Goal: Information Seeking & Learning: Learn about a topic

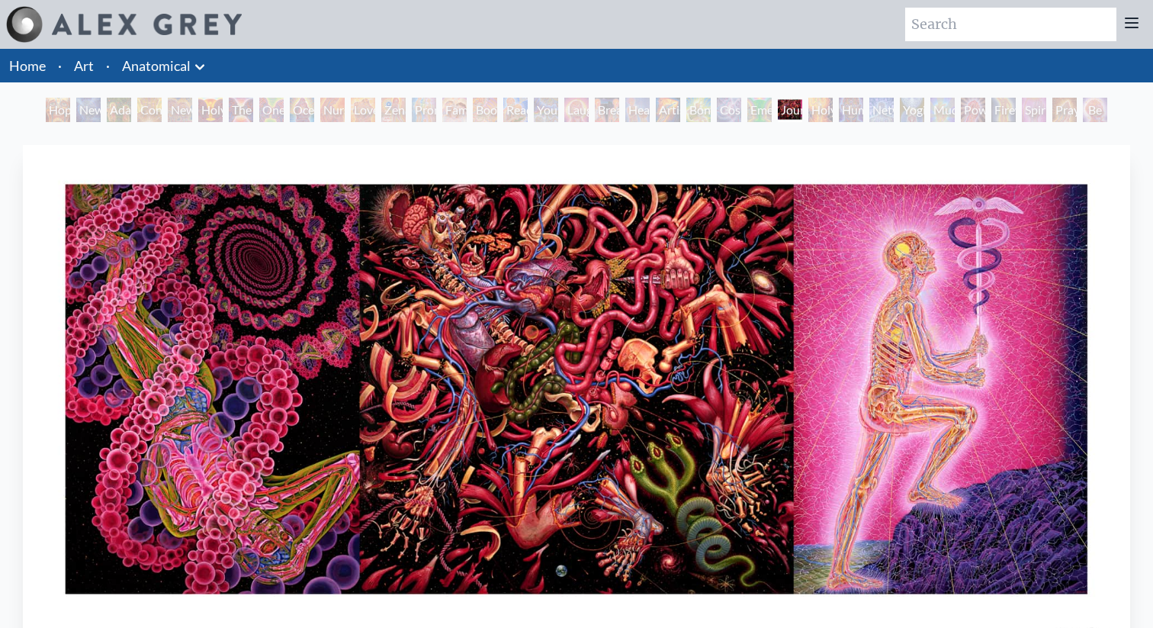
scroll to position [47, 0]
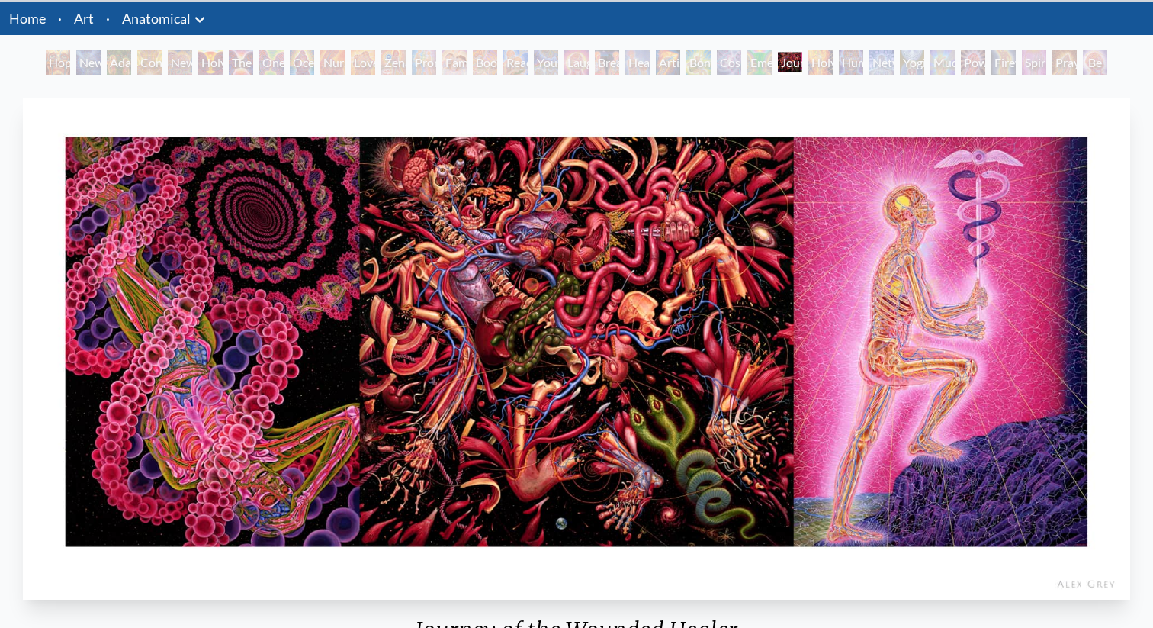
click at [717, 66] on div "Cosmic Lovers" at bounding box center [729, 62] width 24 height 24
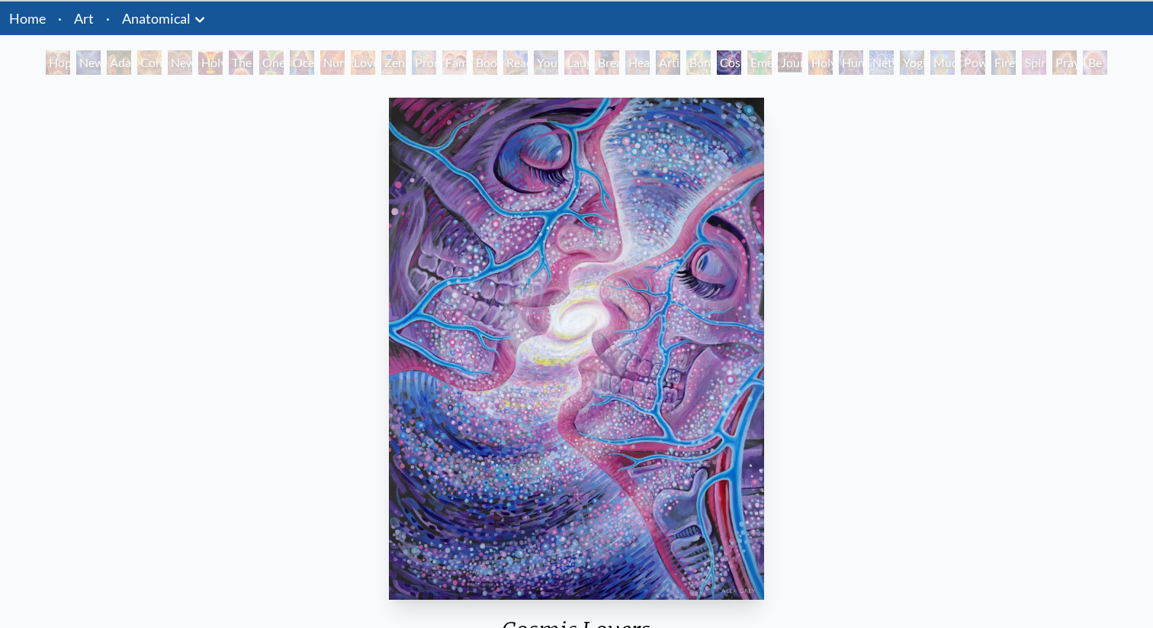
click at [659, 67] on div "Artist's Hand" at bounding box center [668, 62] width 24 height 24
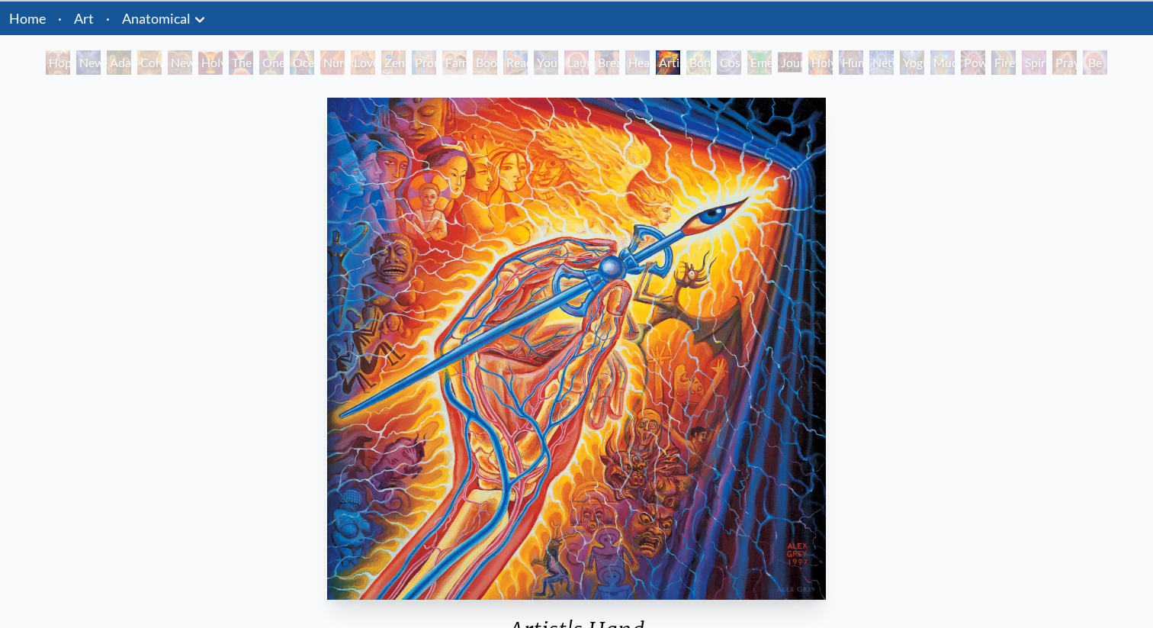
click at [612, 63] on div "Breathing" at bounding box center [607, 62] width 24 height 24
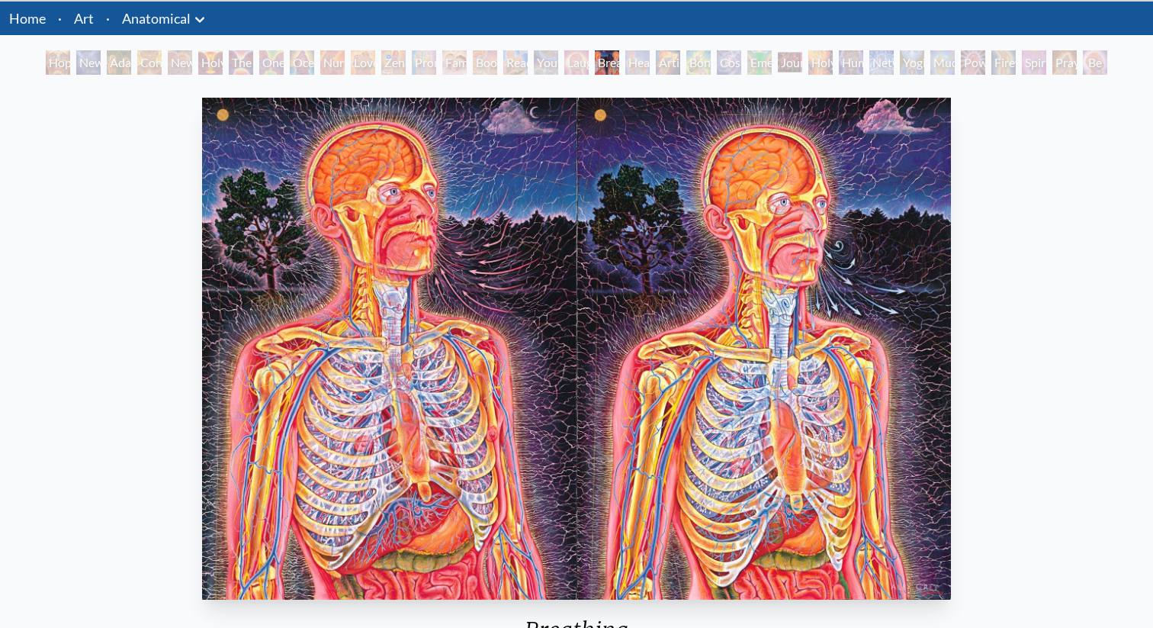
click at [177, 21] on link "Anatomical" at bounding box center [156, 18] width 69 height 21
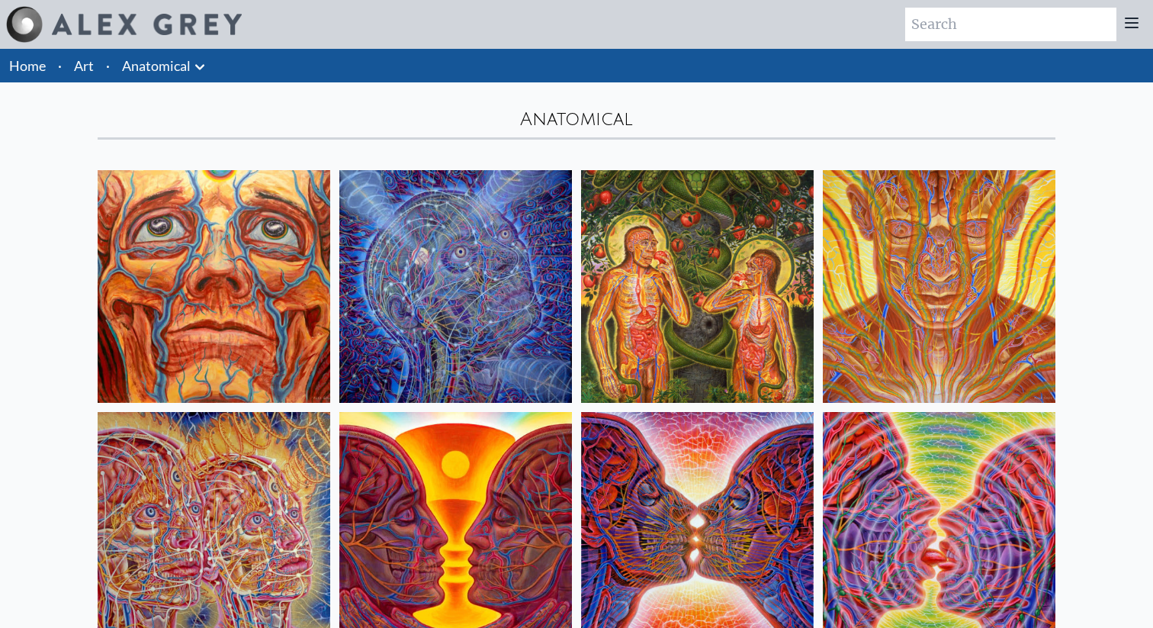
click at [195, 72] on icon at bounding box center [200, 67] width 18 height 18
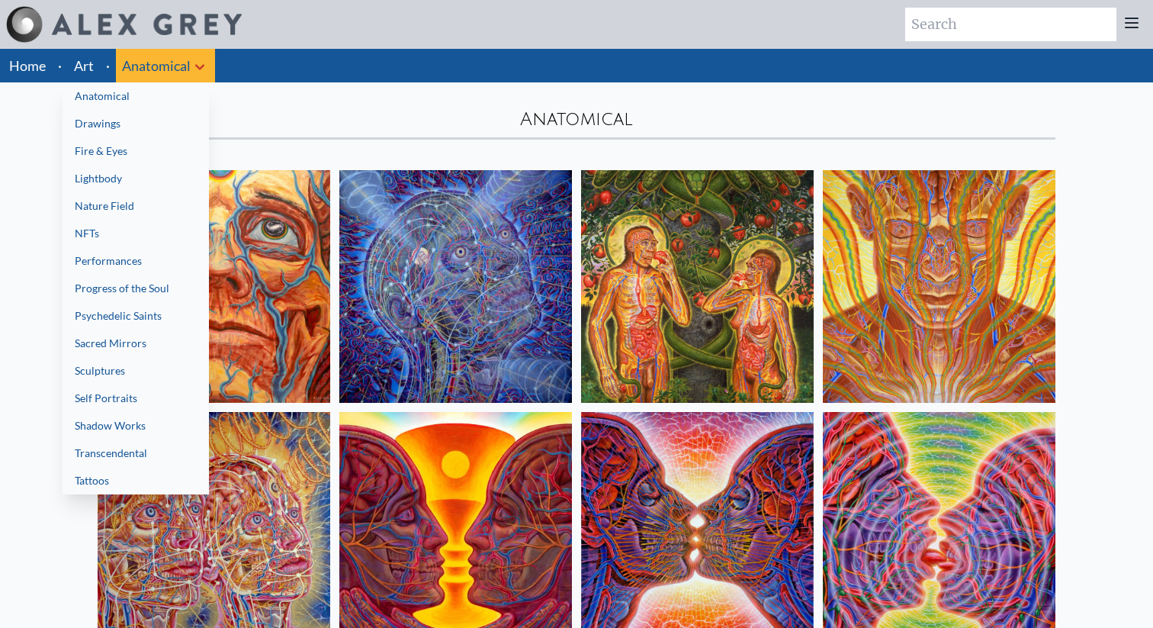
click at [717, 107] on div at bounding box center [576, 314] width 1153 height 628
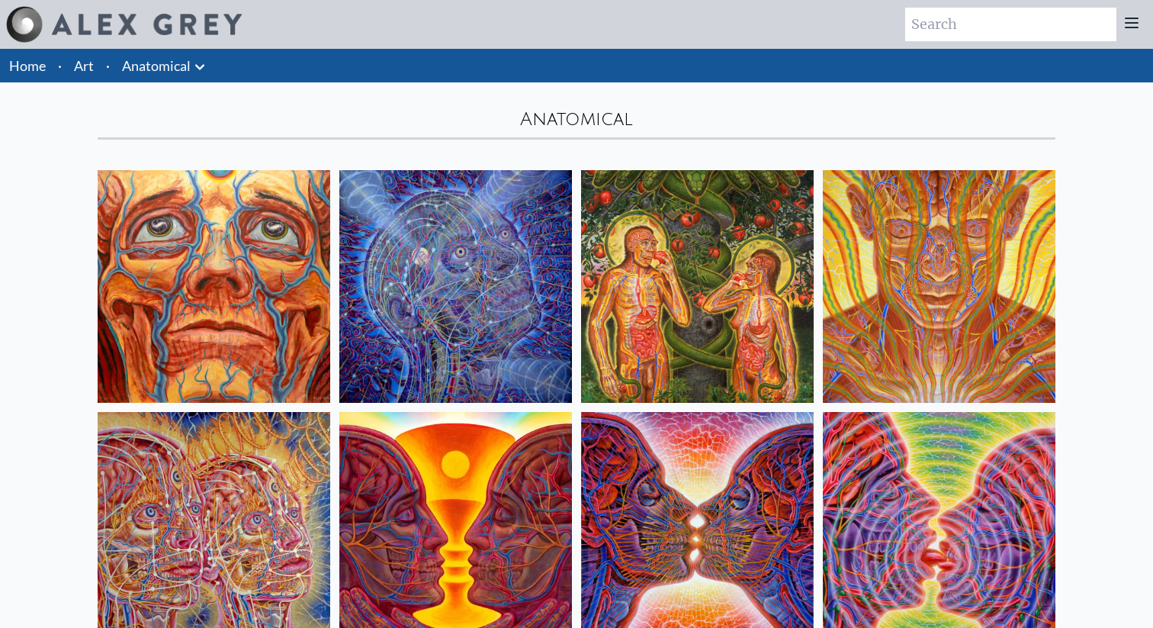
click at [192, 66] on icon at bounding box center [200, 67] width 18 height 18
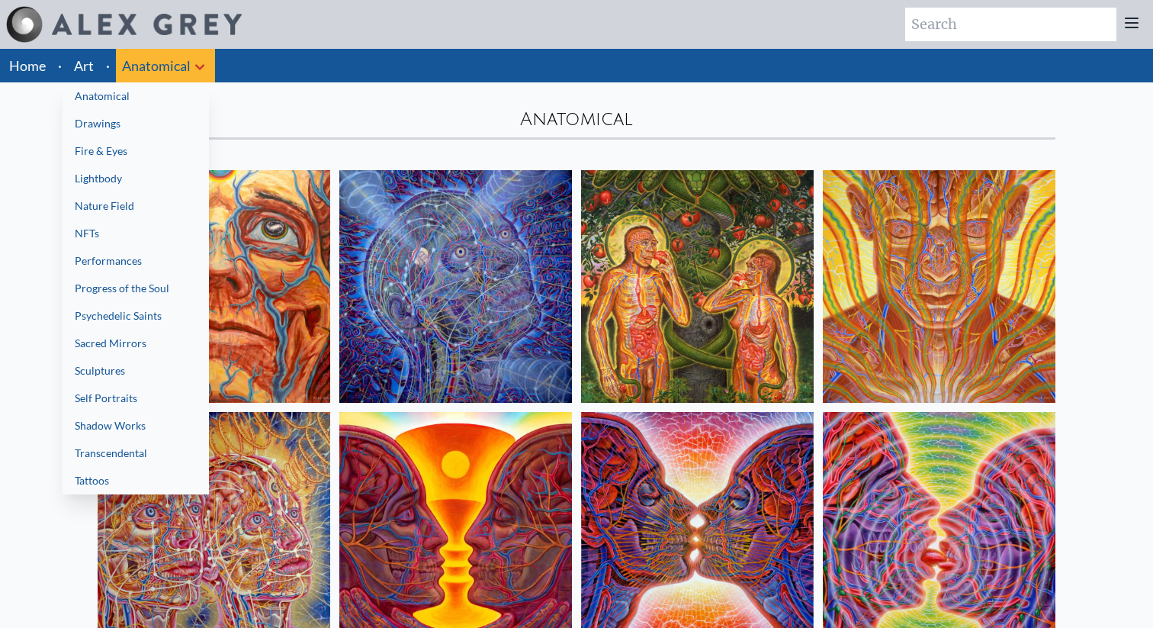
click at [124, 130] on link "Drawings" at bounding box center [136, 123] width 146 height 27
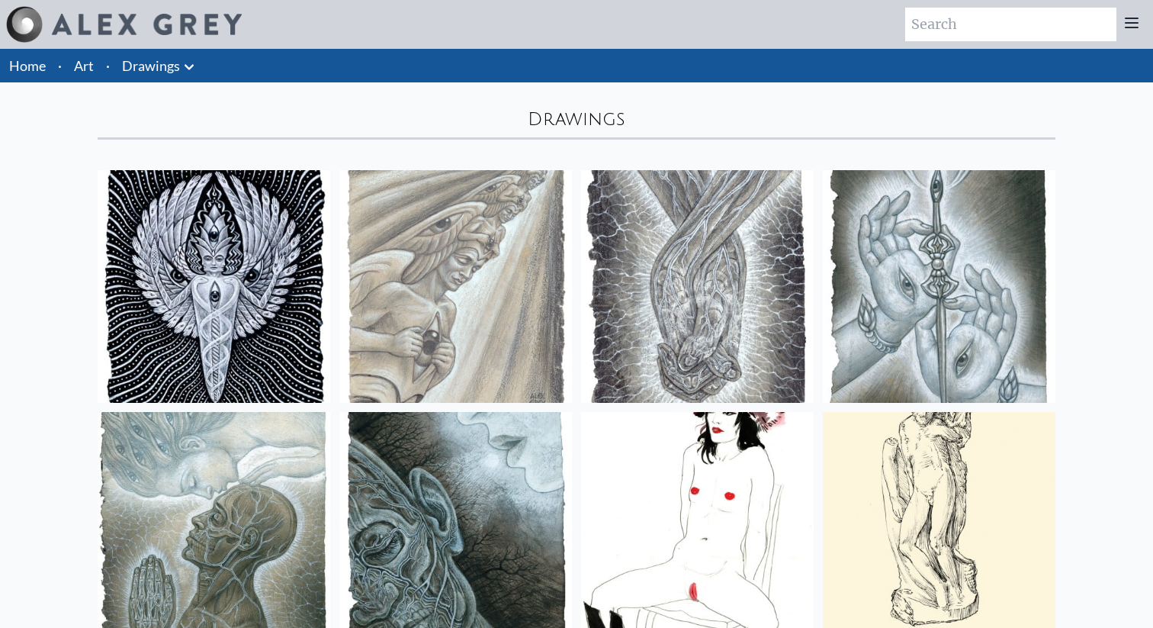
click at [187, 69] on icon at bounding box center [189, 67] width 18 height 18
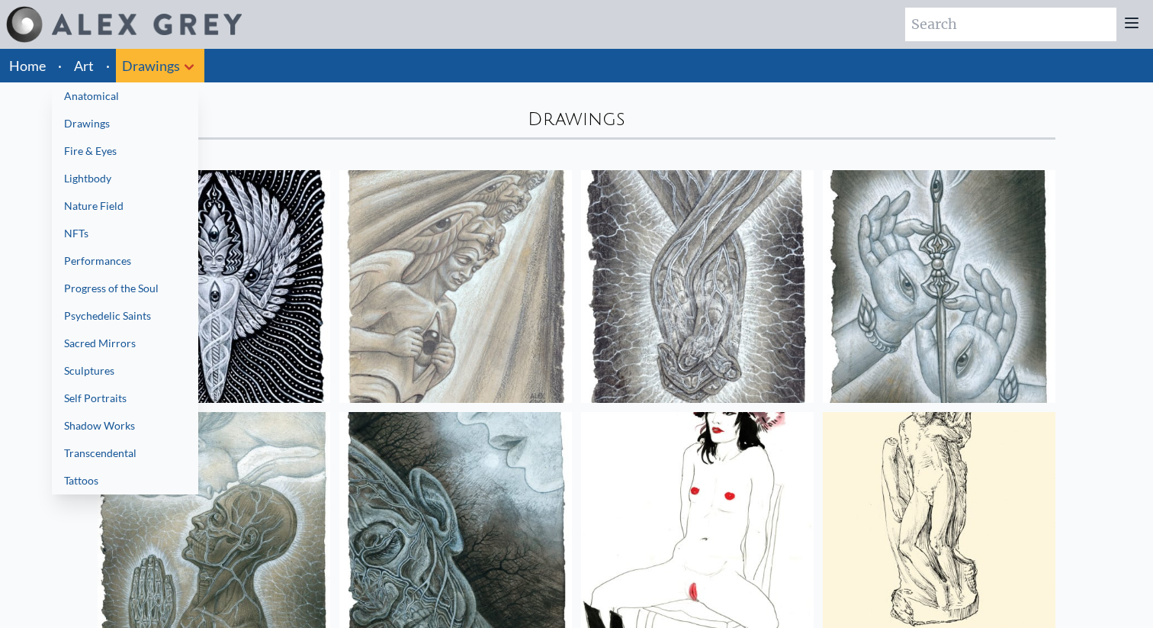
click at [148, 159] on link "Fire & Eyes" at bounding box center [125, 150] width 146 height 27
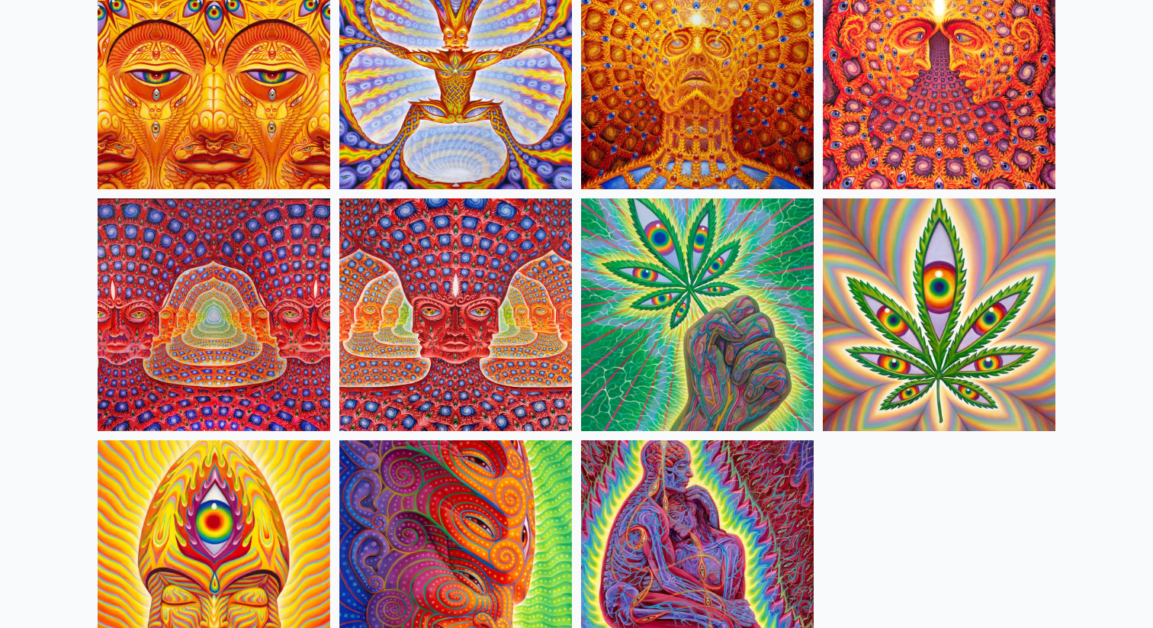
scroll to position [1548, 0]
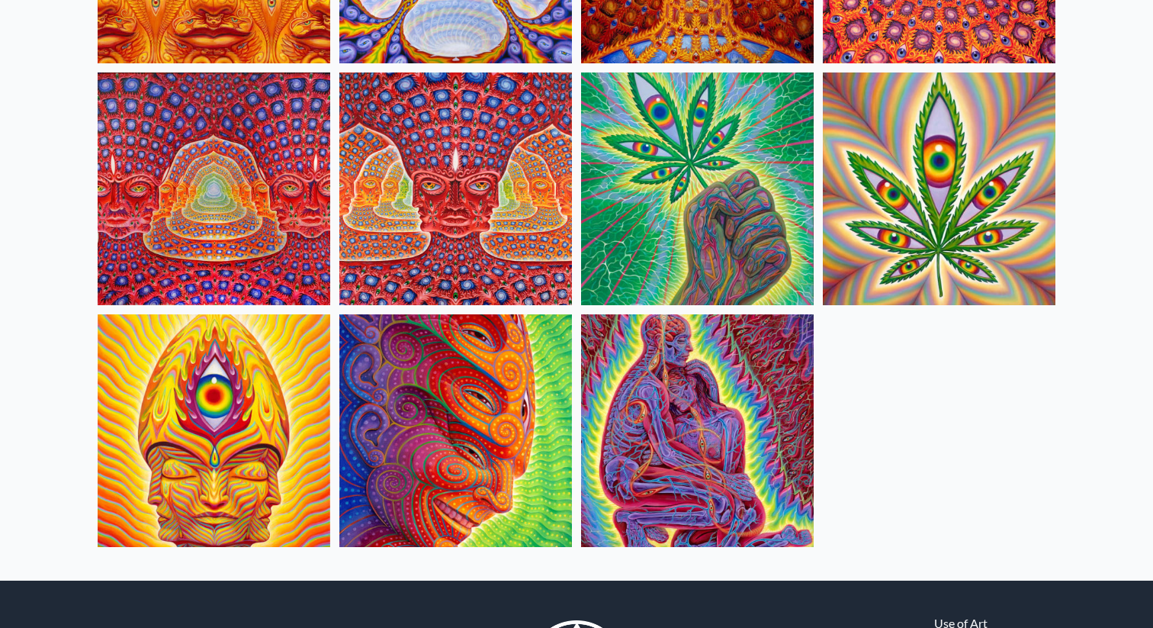
click at [218, 210] on img at bounding box center [214, 188] width 233 height 233
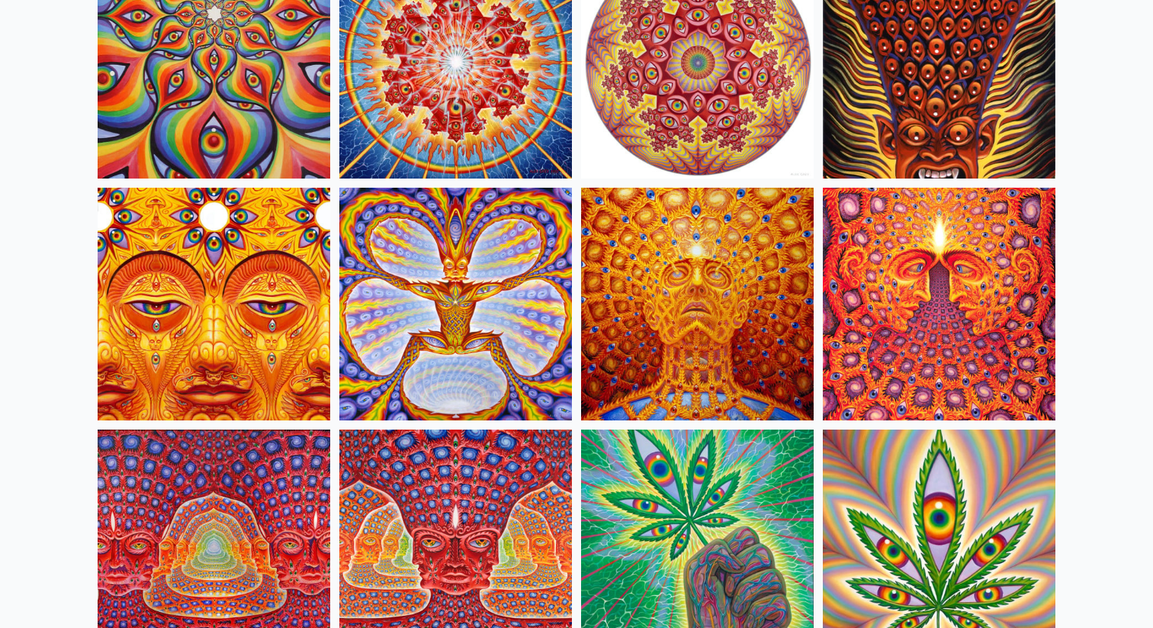
scroll to position [1189, 0]
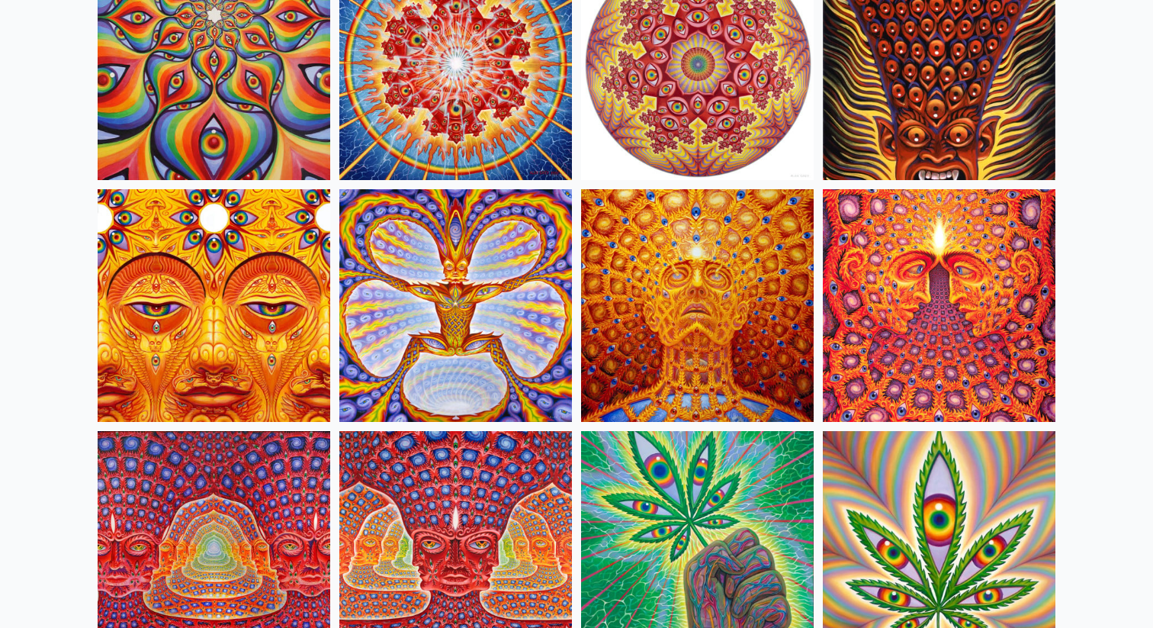
click at [496, 344] on img at bounding box center [455, 305] width 233 height 233
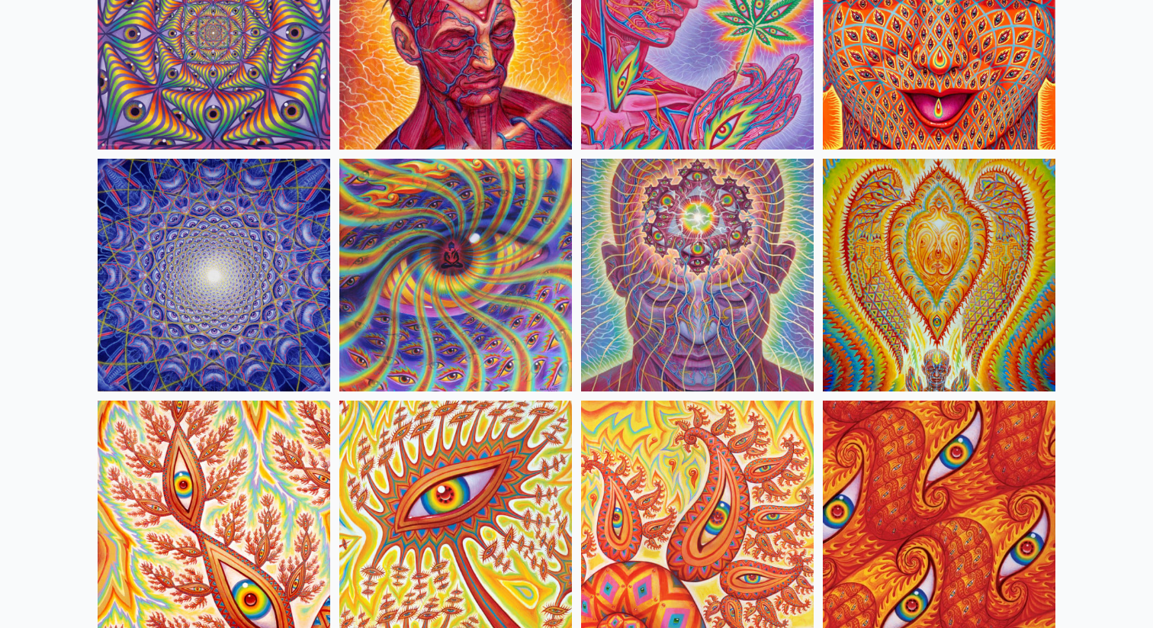
scroll to position [485, 0]
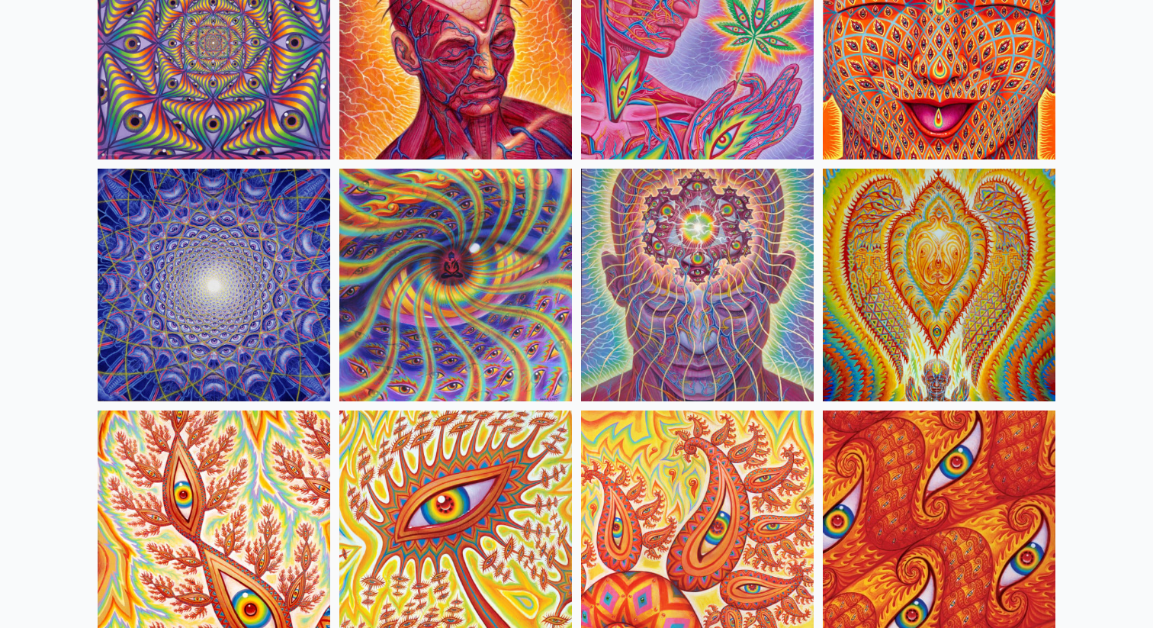
click at [508, 278] on img at bounding box center [455, 285] width 233 height 233
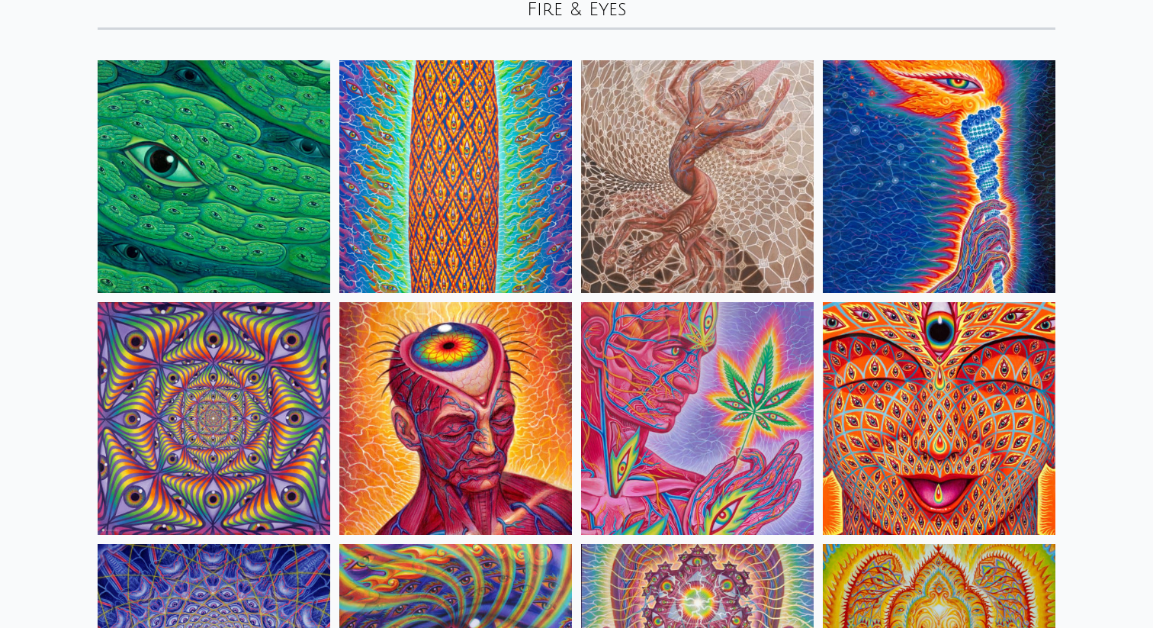
scroll to position [0, 0]
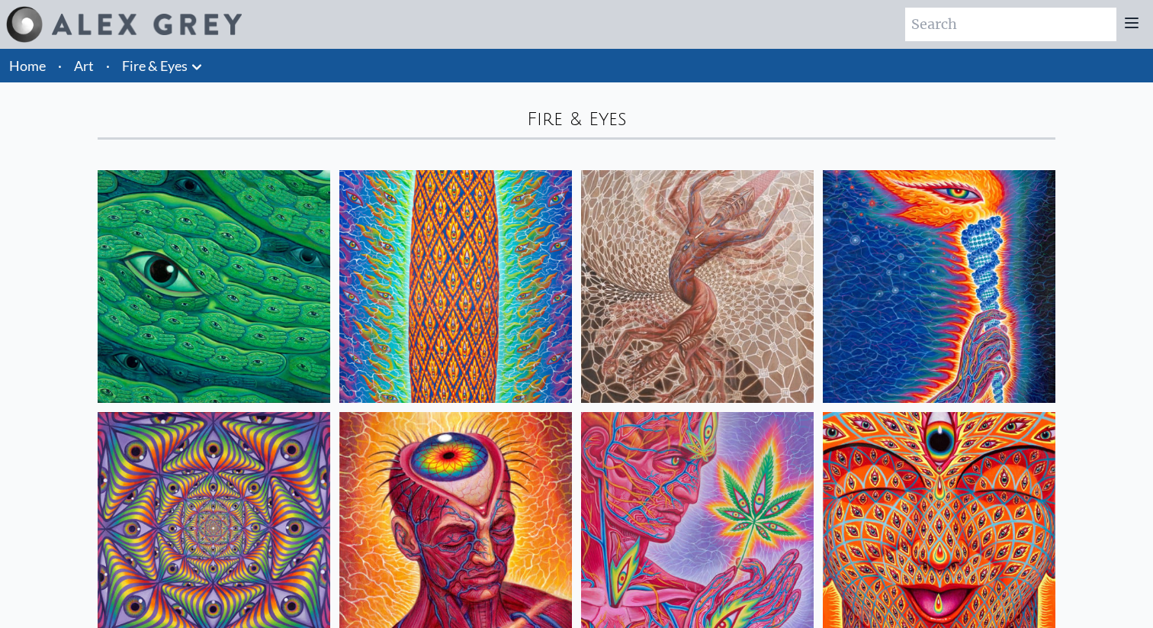
click at [197, 69] on icon at bounding box center [196, 66] width 9 height 5
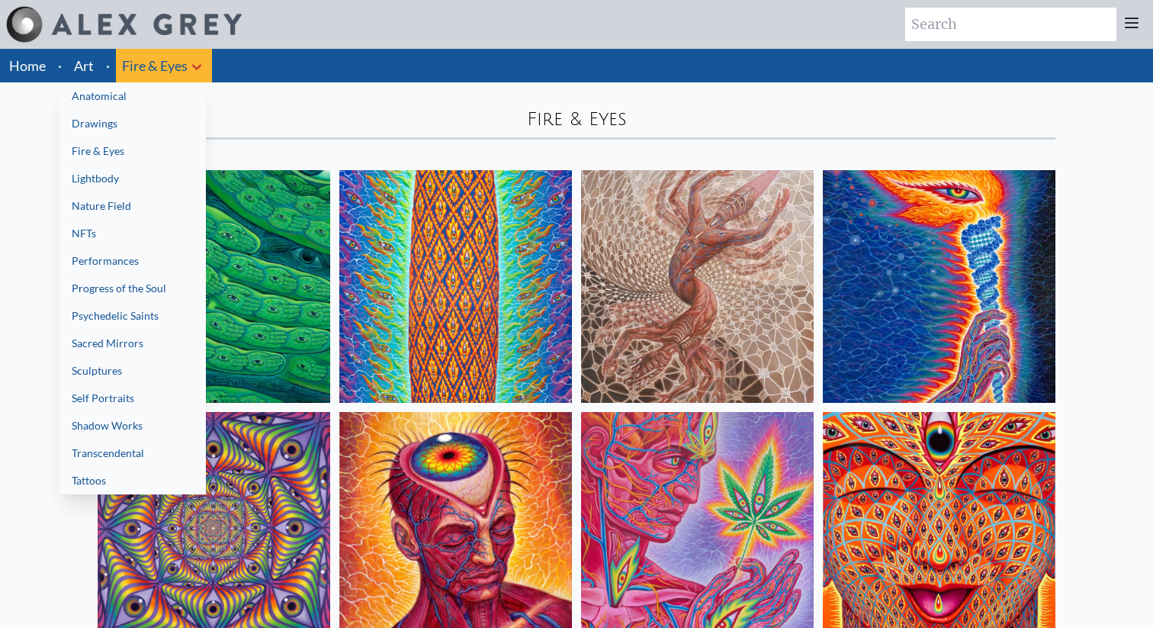
click at [27, 297] on div at bounding box center [576, 314] width 1153 height 628
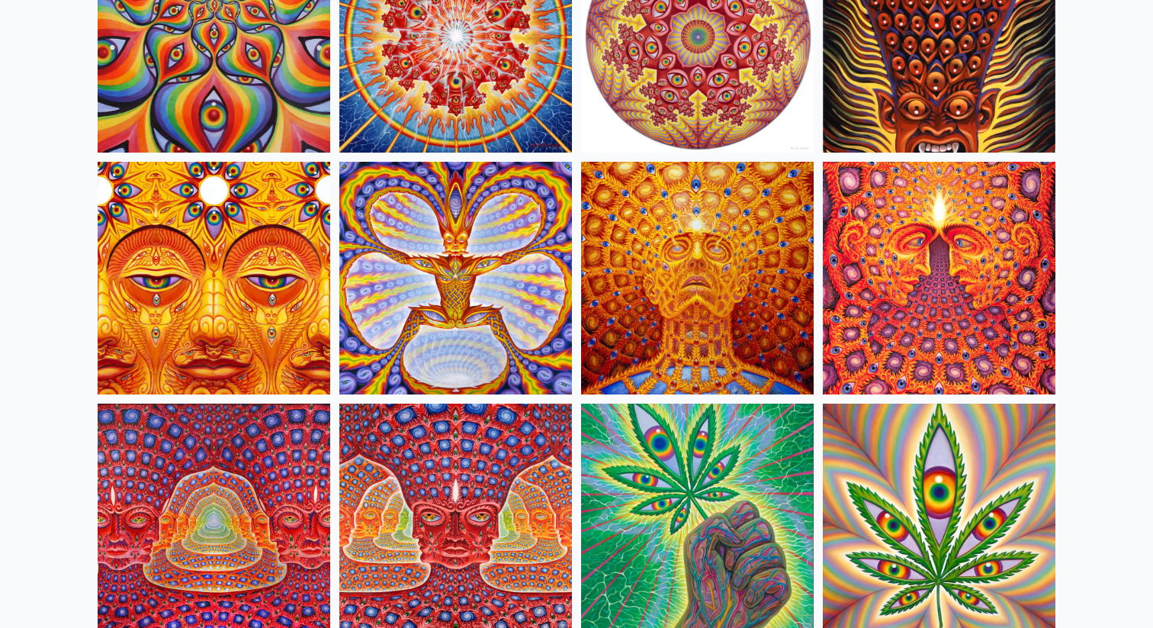
scroll to position [1375, 0]
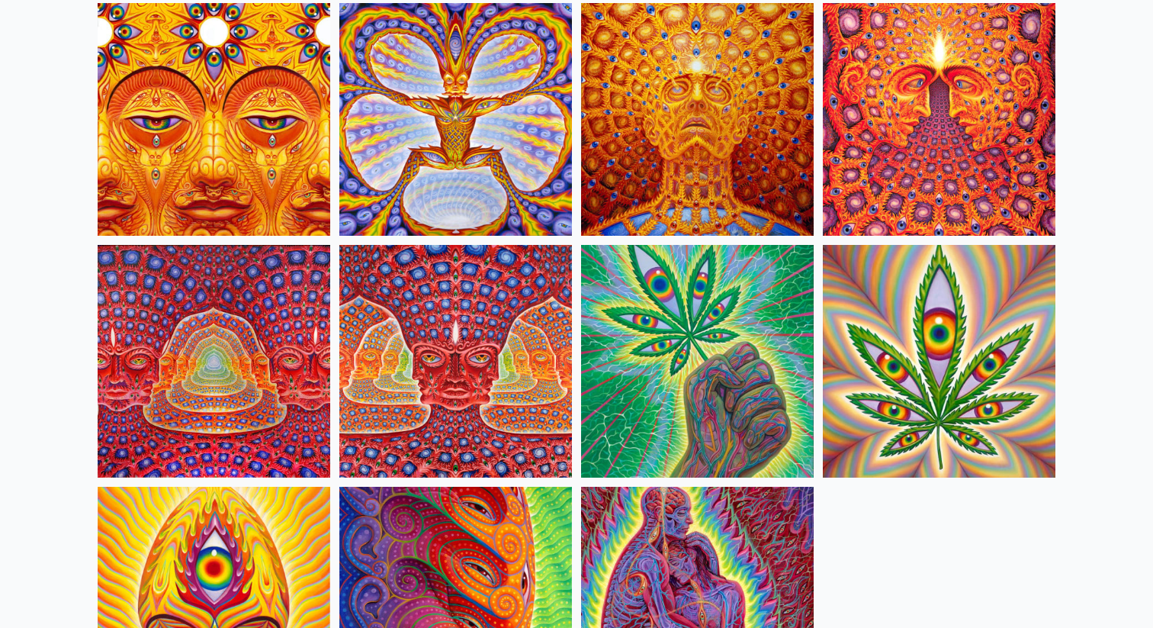
click at [242, 356] on img at bounding box center [214, 361] width 233 height 233
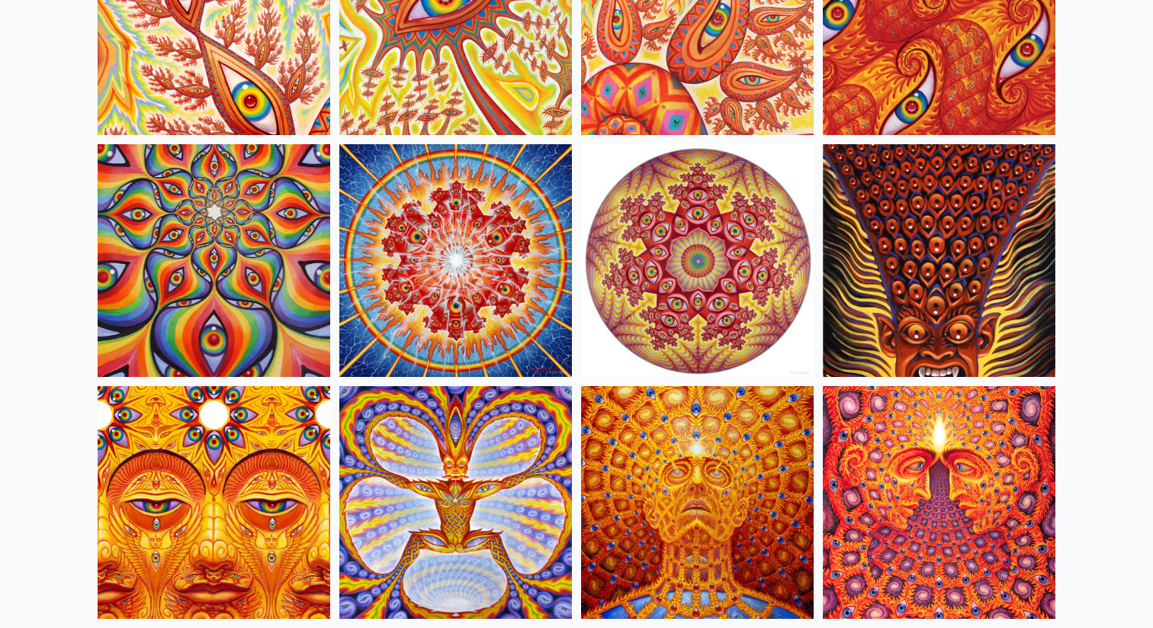
scroll to position [958, 0]
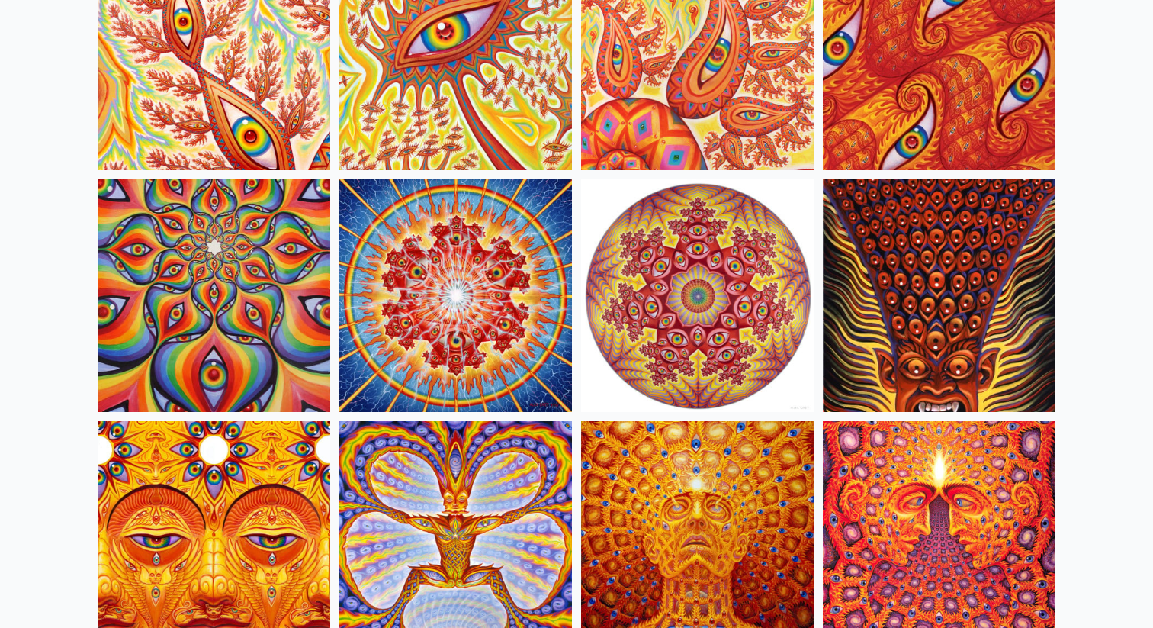
click at [957, 285] on img at bounding box center [939, 295] width 233 height 233
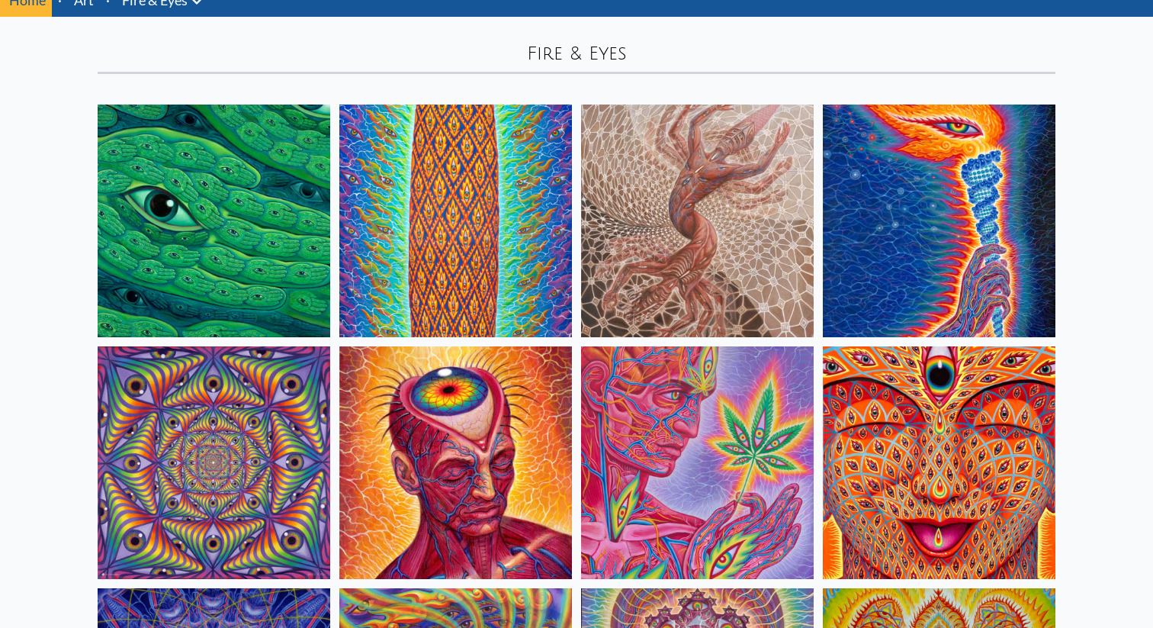
scroll to position [0, 0]
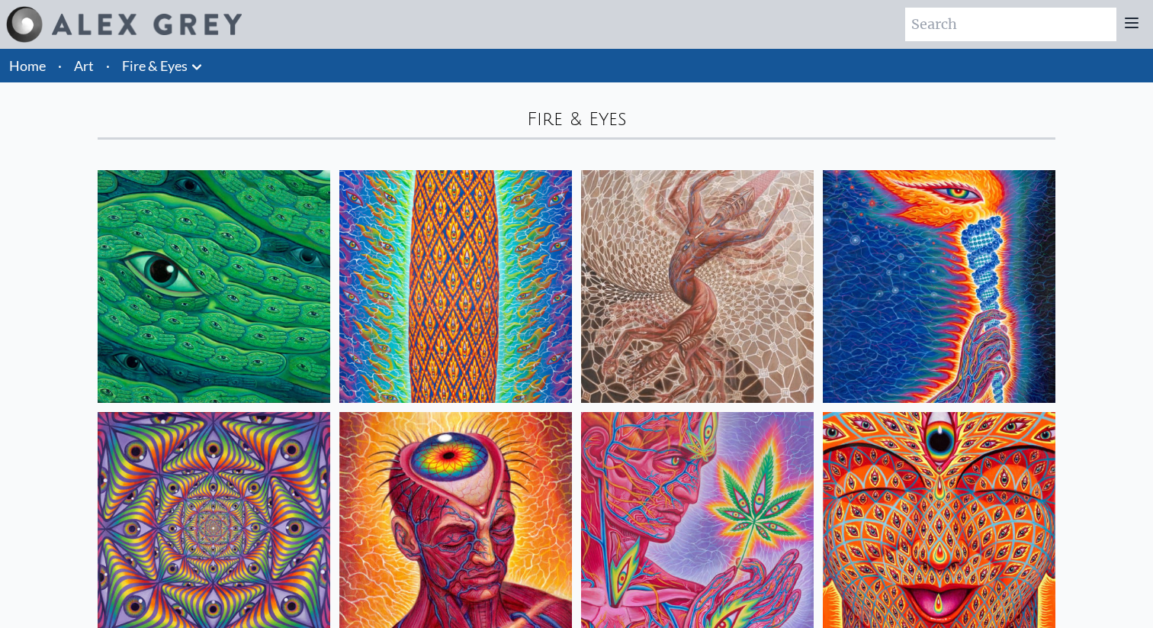
click at [196, 76] on li "Fire & Eyes Anatomical Drawings" at bounding box center [164, 66] width 96 height 34
click at [199, 68] on icon at bounding box center [196, 66] width 9 height 5
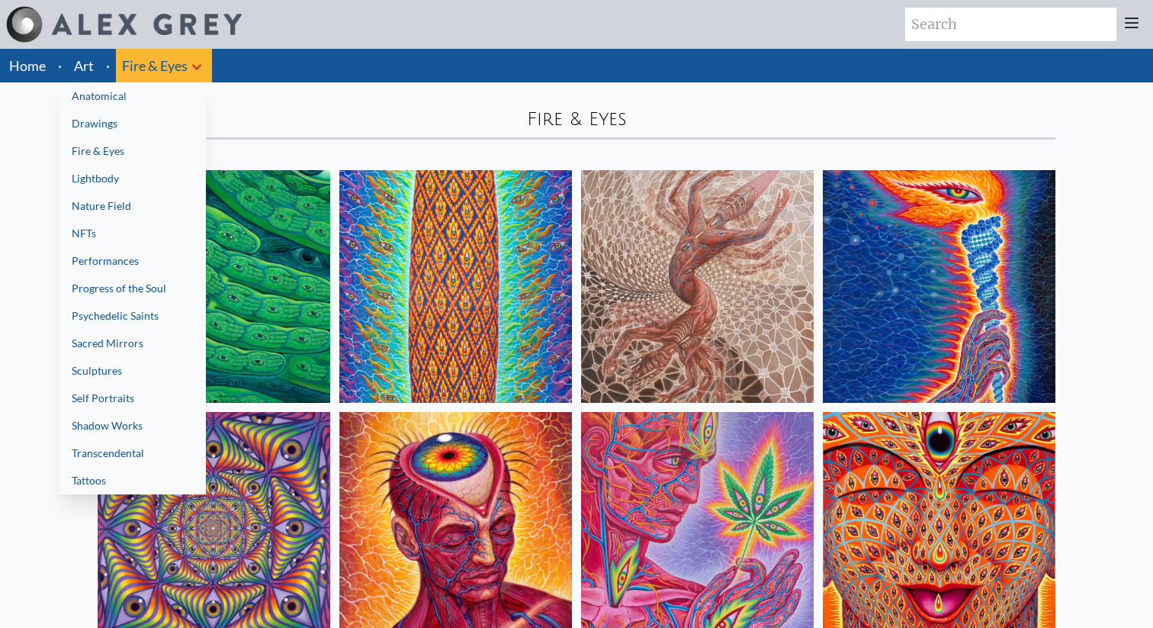
click at [135, 215] on link "Nature Field" at bounding box center [132, 205] width 146 height 27
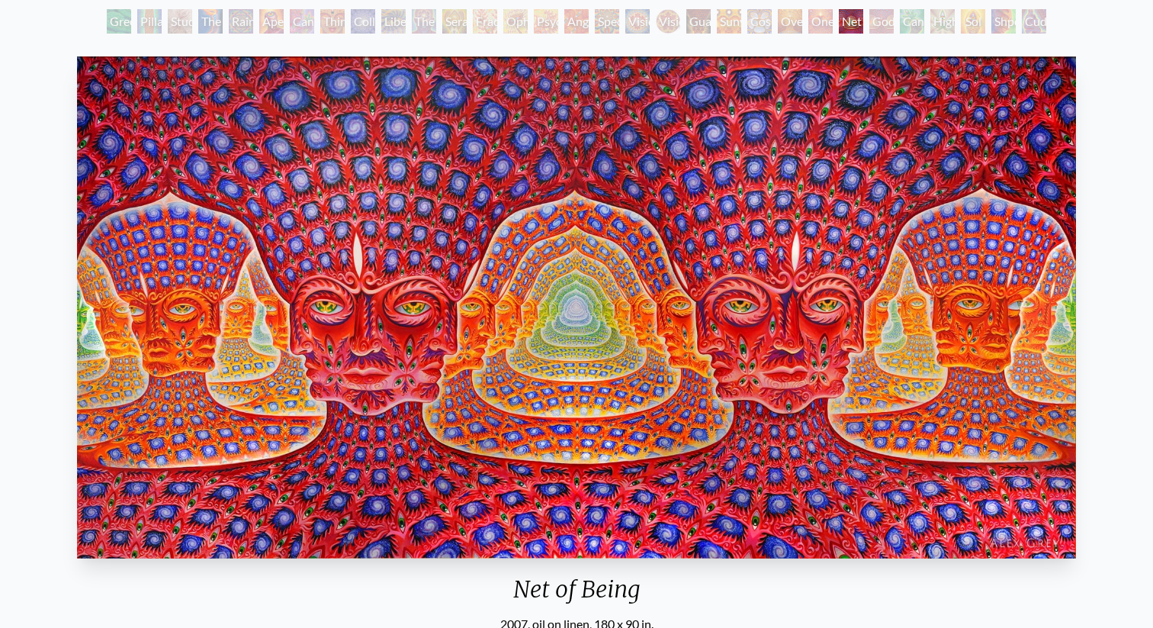
scroll to position [87, 0]
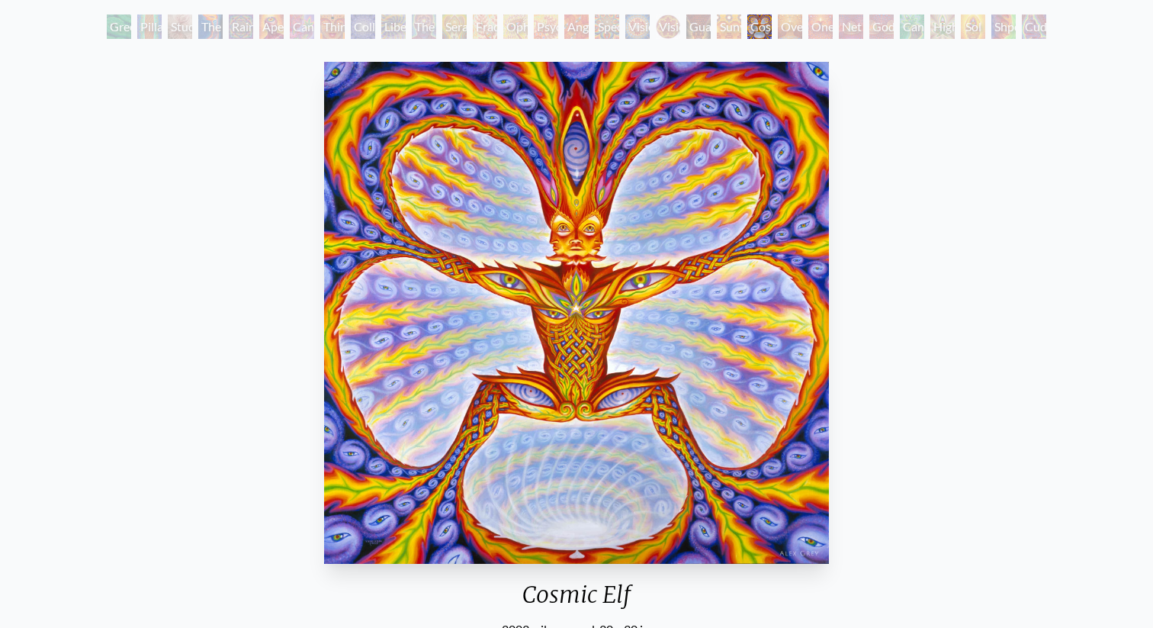
scroll to position [80, 0]
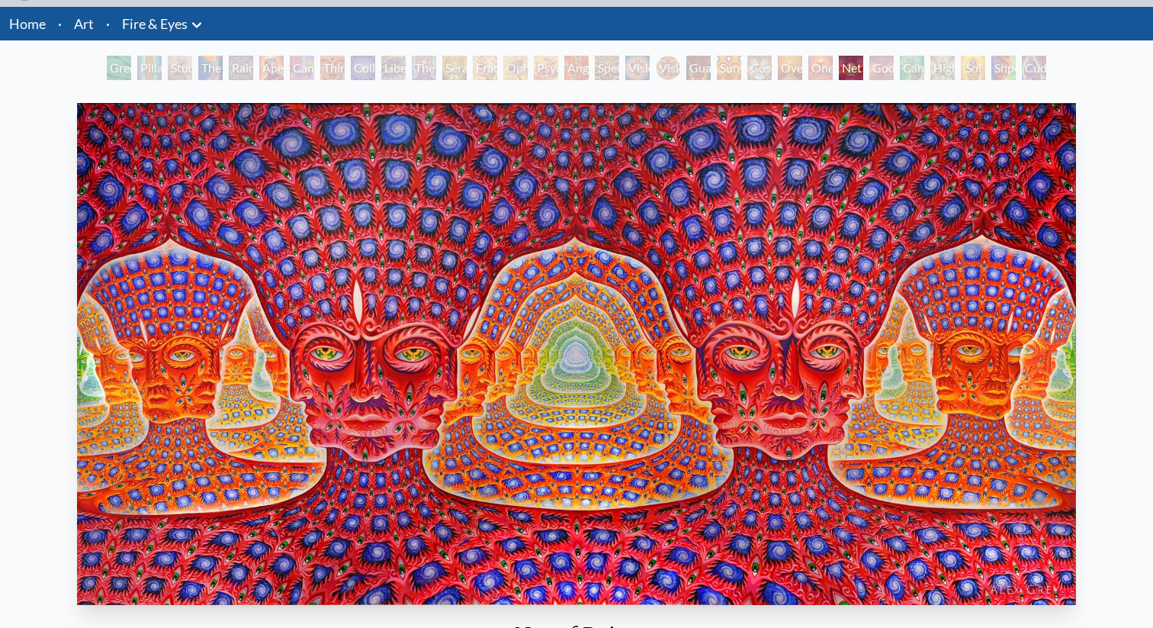
scroll to position [43, 0]
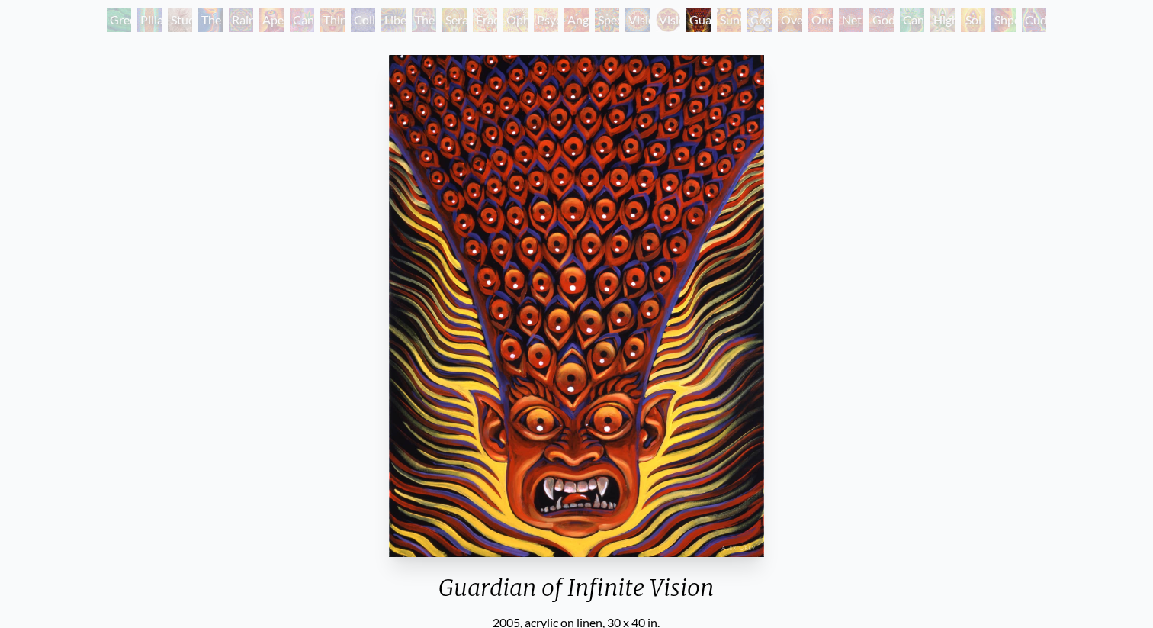
scroll to position [102, 0]
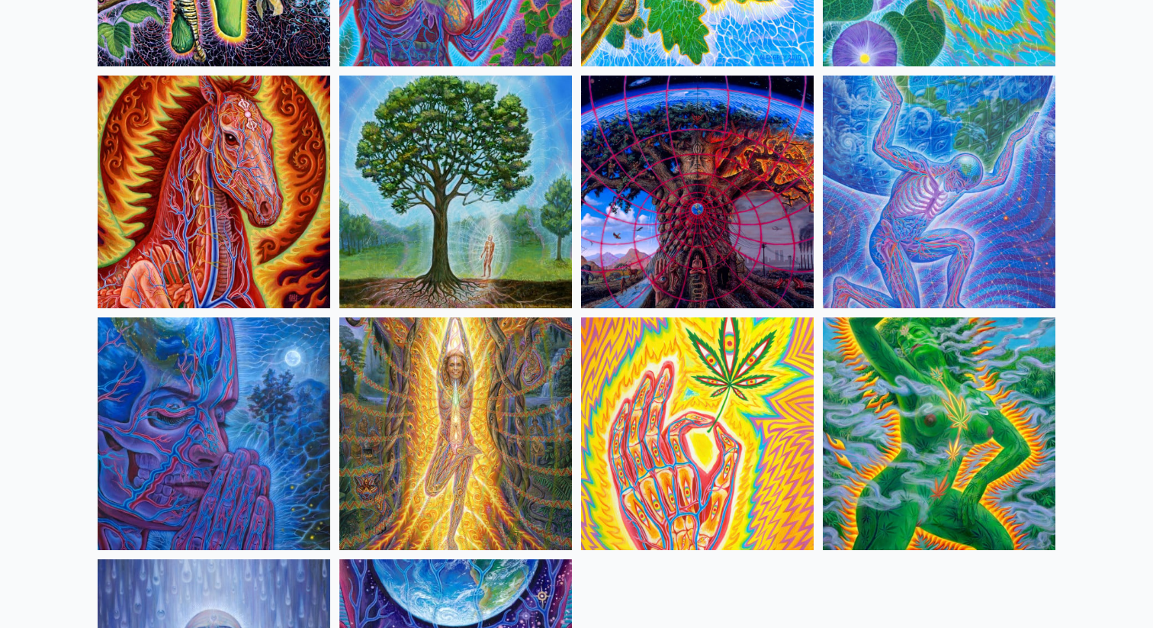
scroll to position [827, 0]
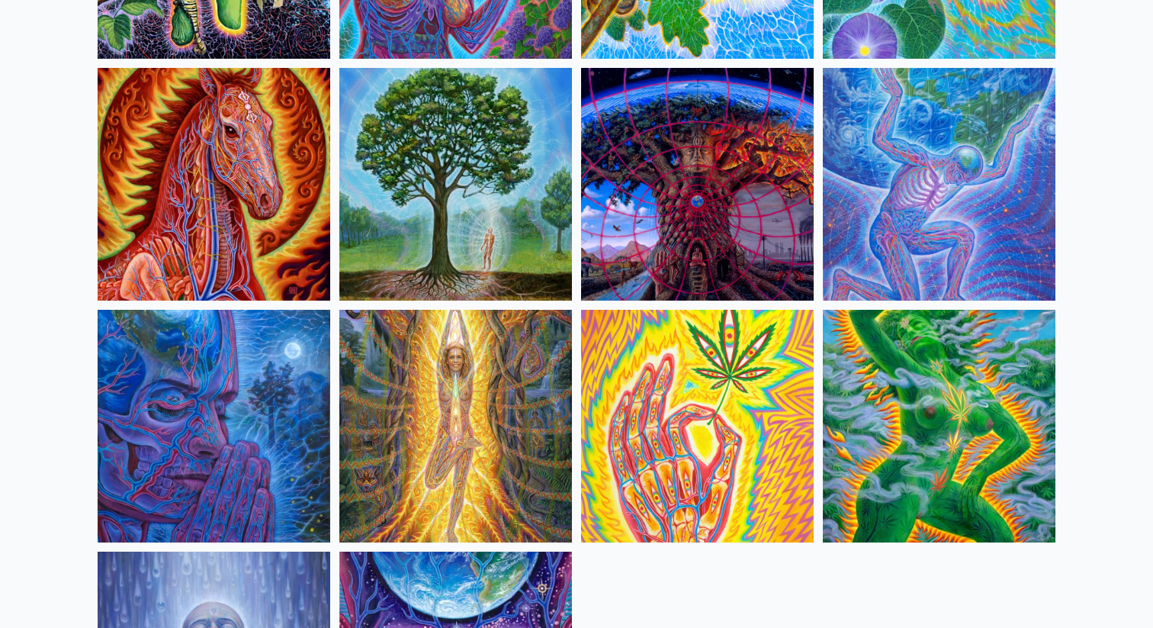
click at [510, 438] on img at bounding box center [455, 426] width 233 height 233
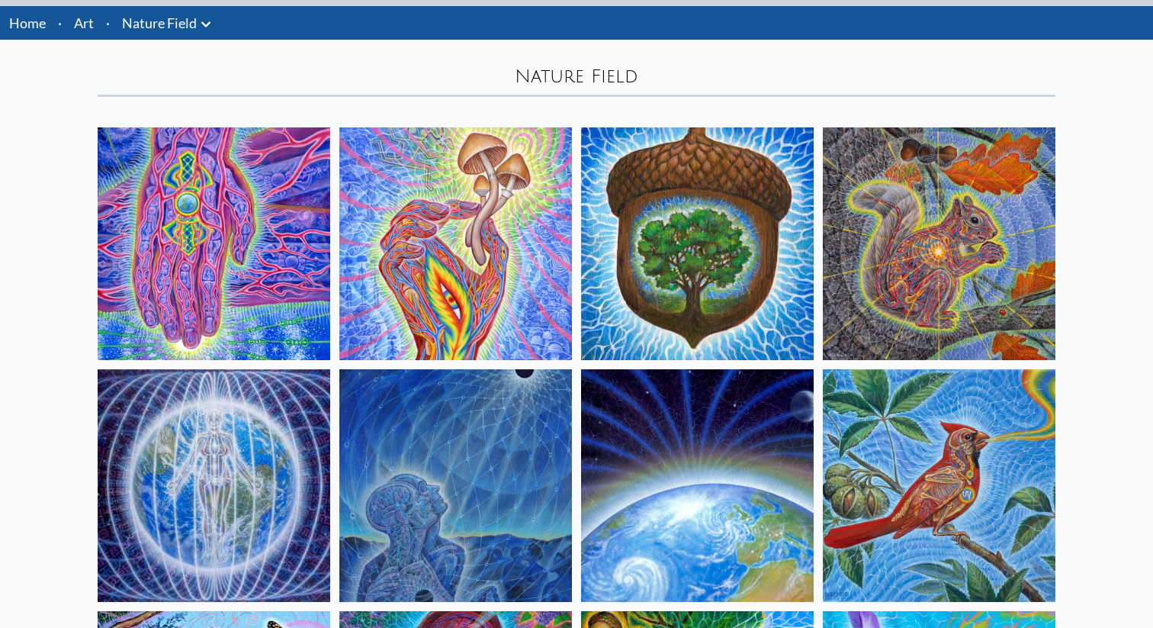
scroll to position [0, 0]
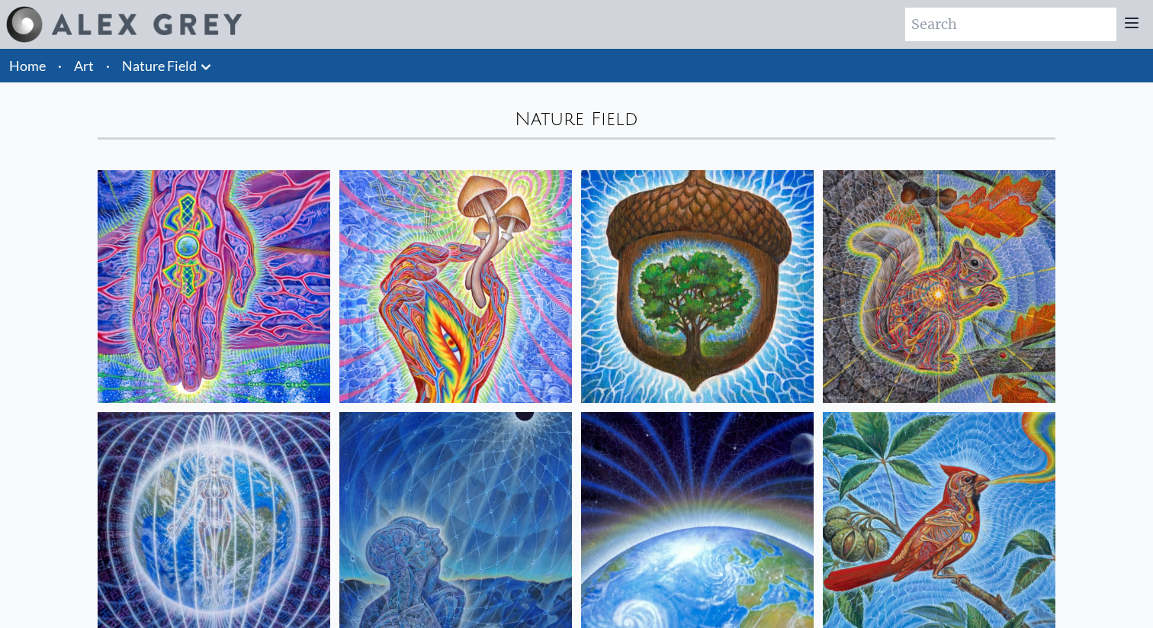
click at [203, 67] on icon at bounding box center [206, 67] width 18 height 18
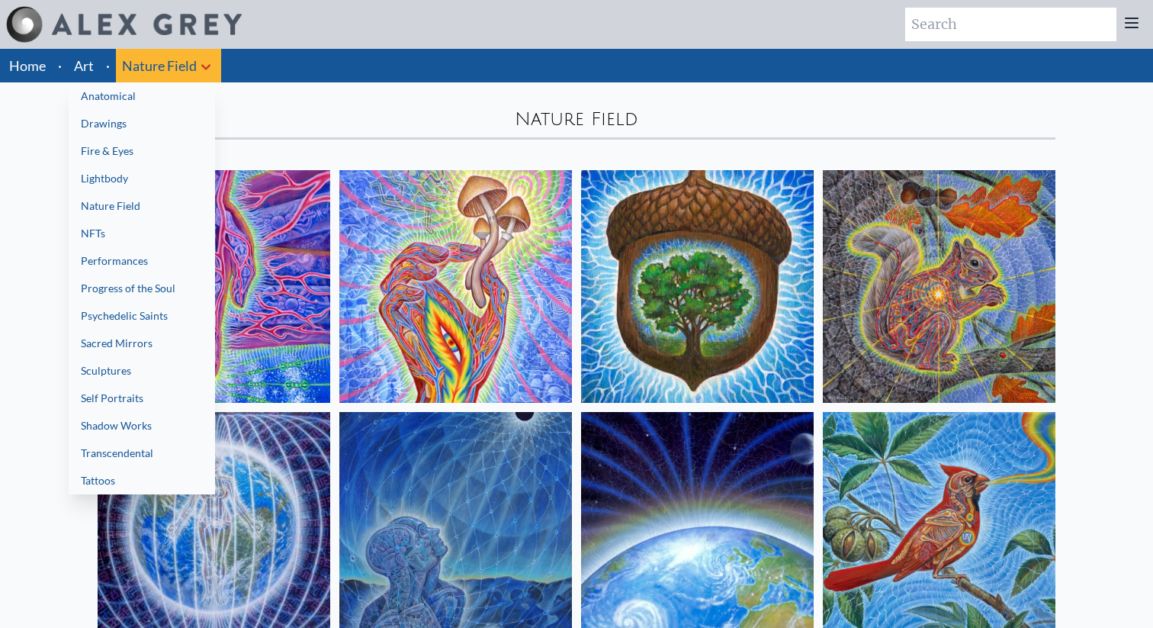
click at [160, 166] on link "Lightbody" at bounding box center [142, 178] width 146 height 27
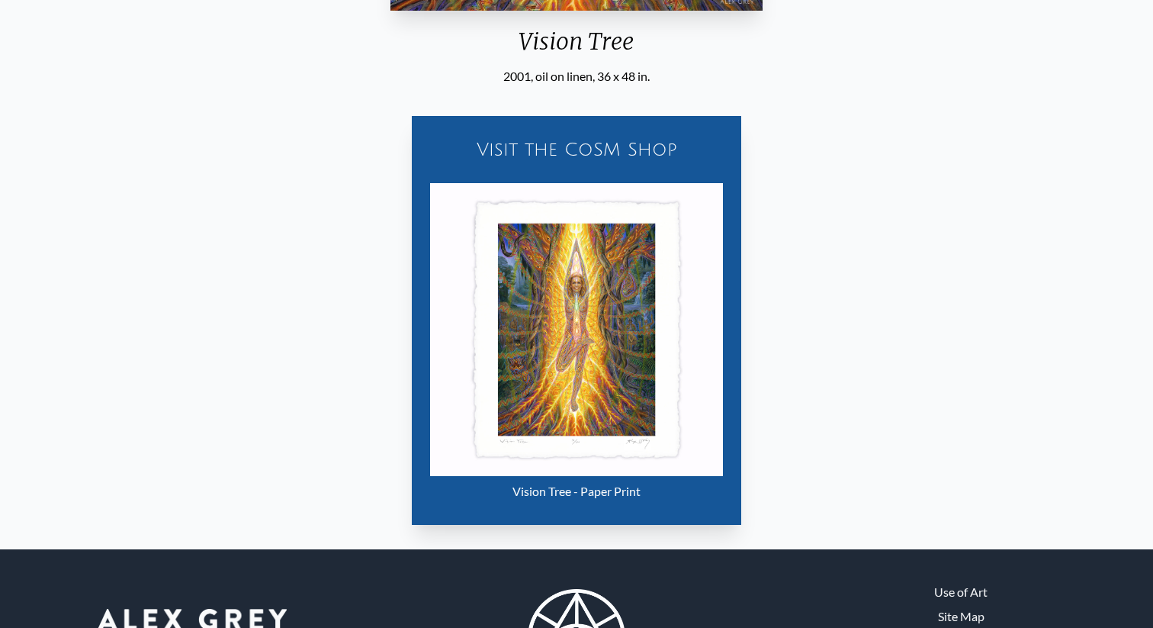
scroll to position [639, 0]
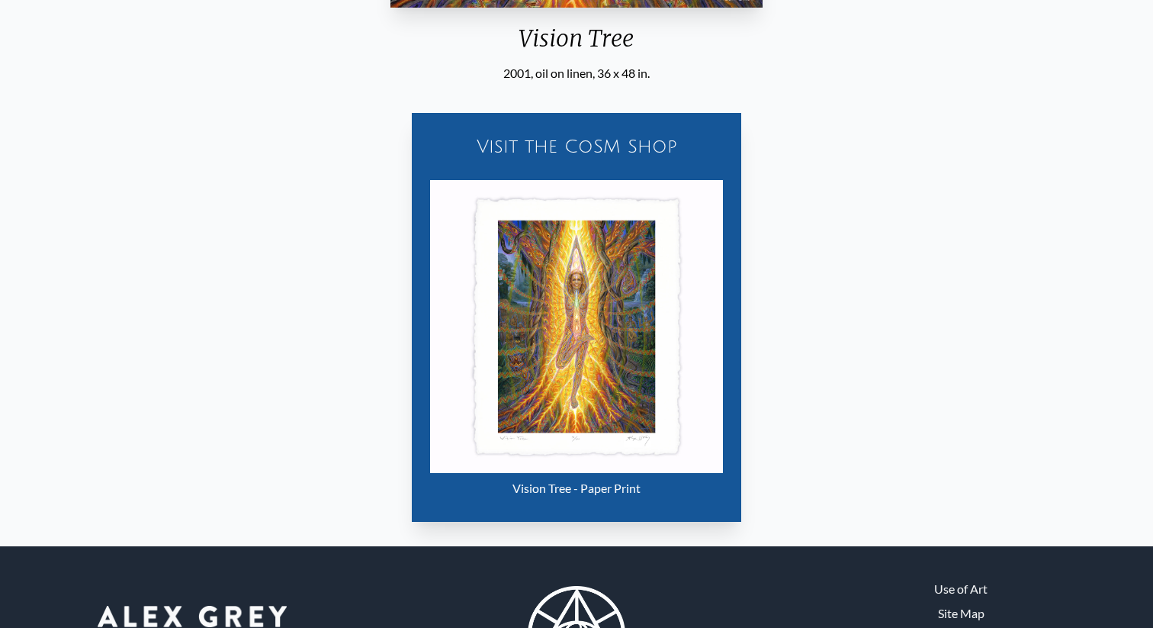
click at [570, 393] on img "18 / 22" at bounding box center [576, 326] width 293 height 293
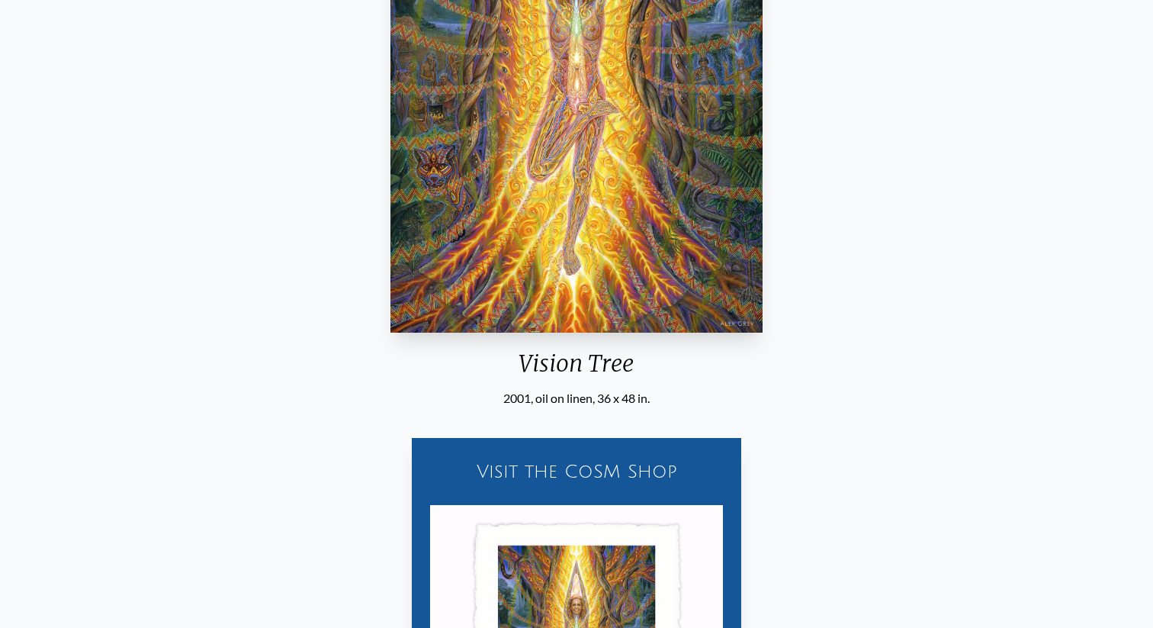
scroll to position [0, 0]
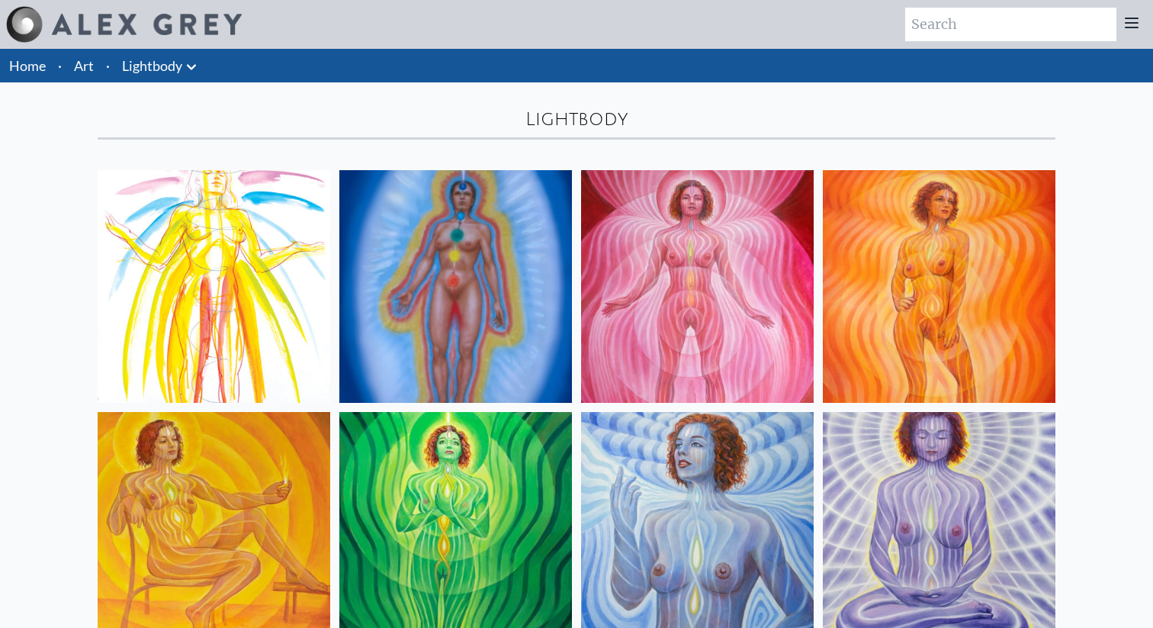
click at [184, 75] on icon at bounding box center [191, 67] width 18 height 18
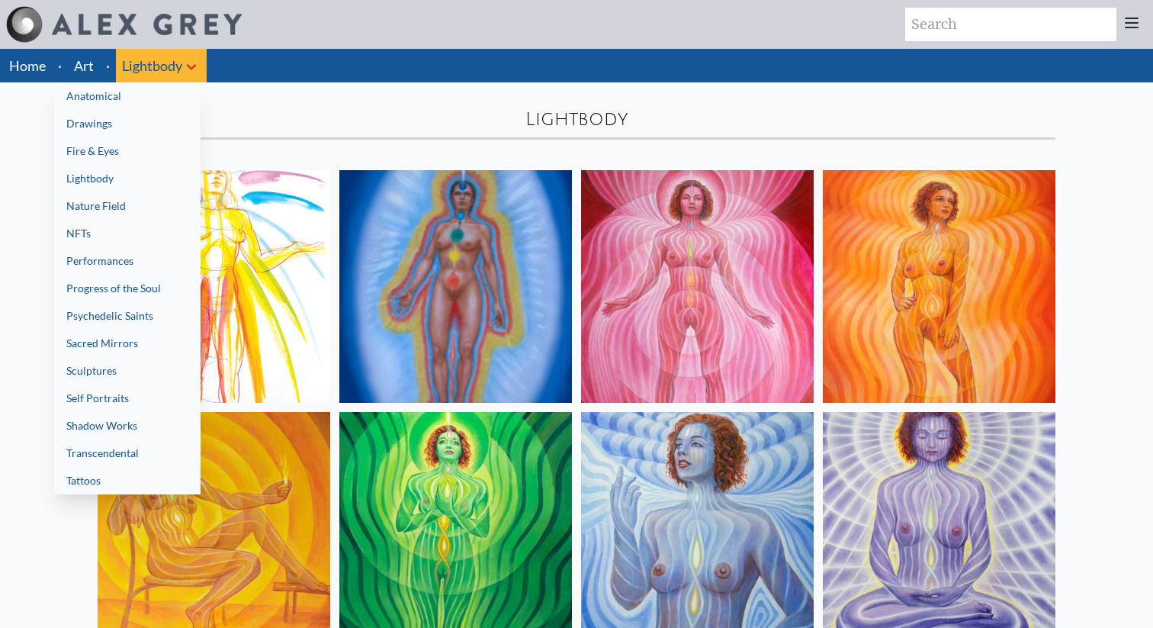
click at [82, 342] on link "Sacred Mirrors" at bounding box center [127, 342] width 146 height 27
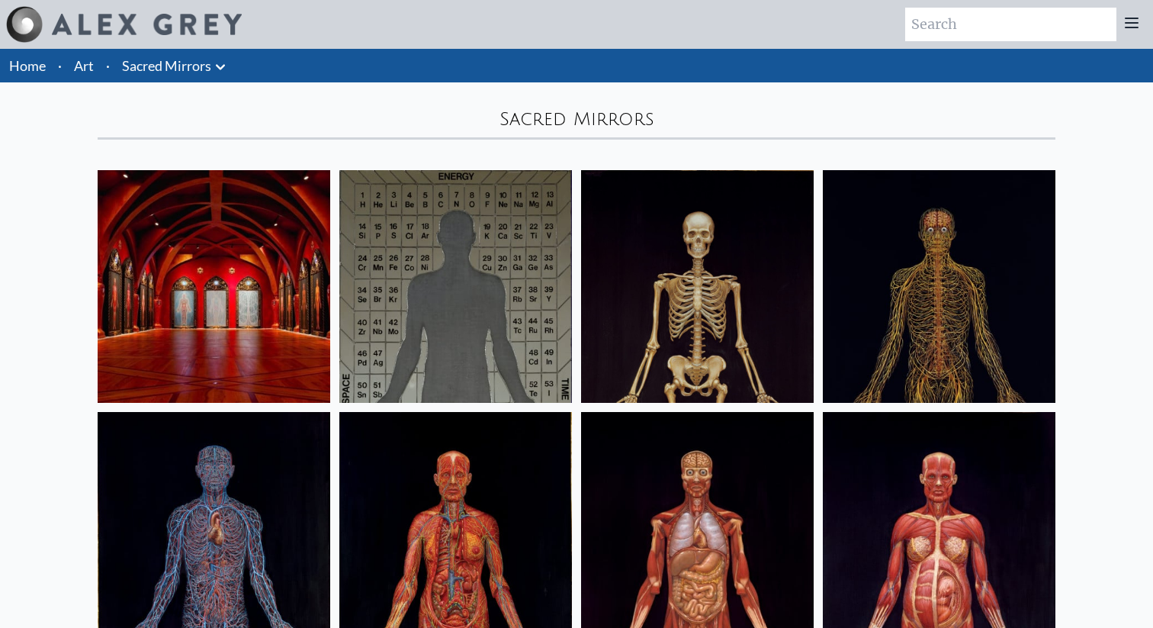
click at [221, 73] on icon at bounding box center [220, 67] width 18 height 18
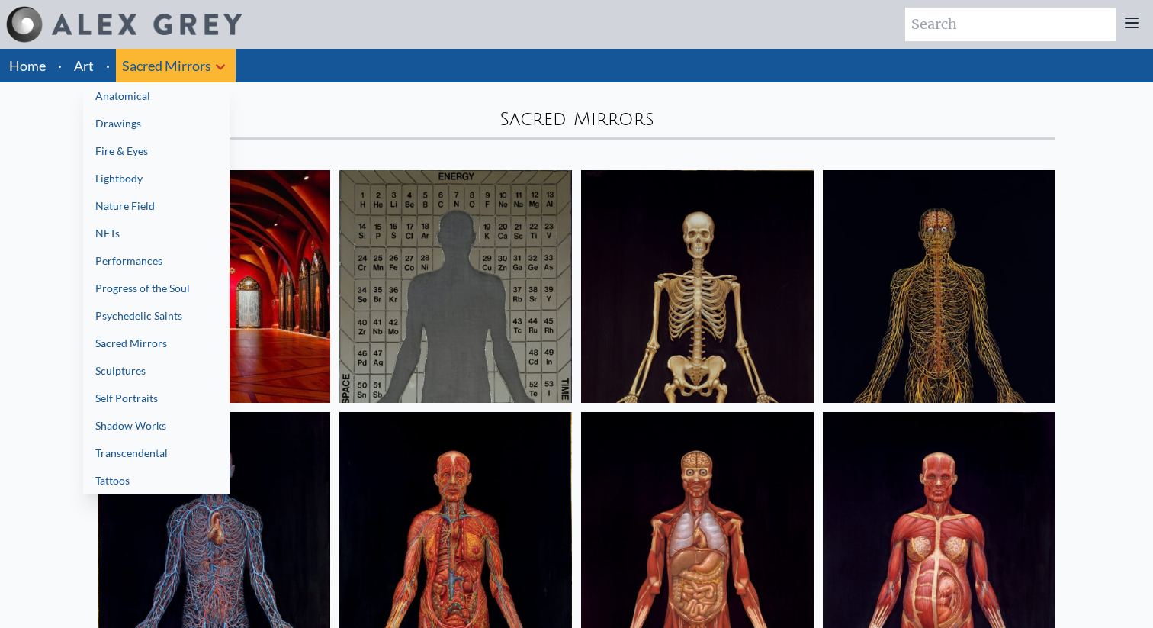
click at [164, 287] on link "Progress of the Soul" at bounding box center [156, 287] width 146 height 27
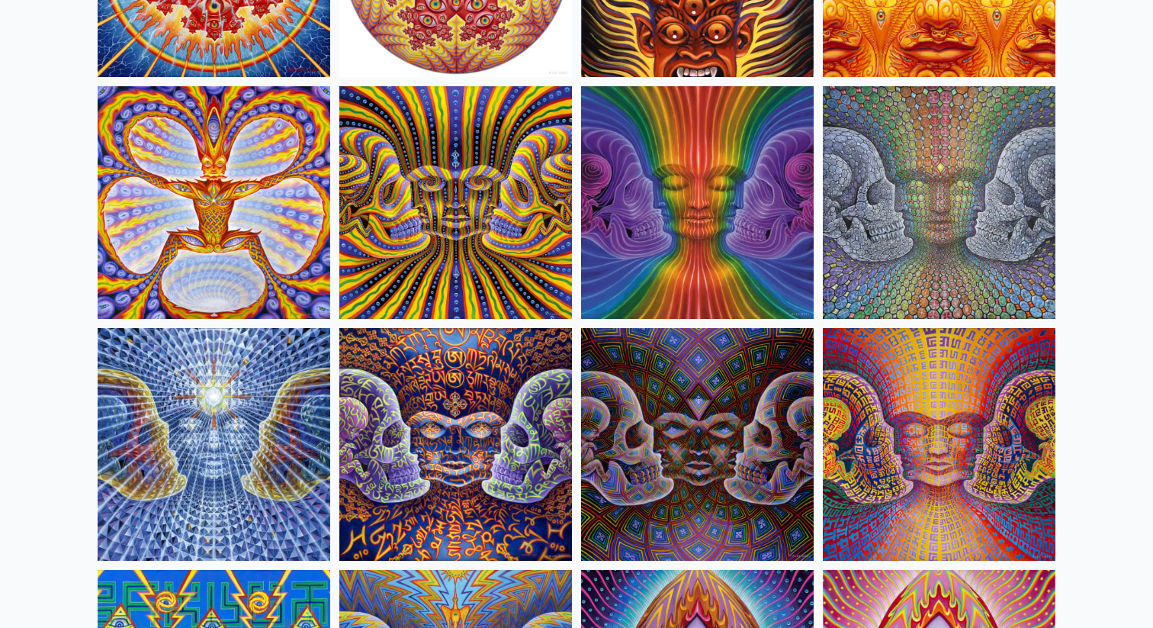
scroll to position [7091, 0]
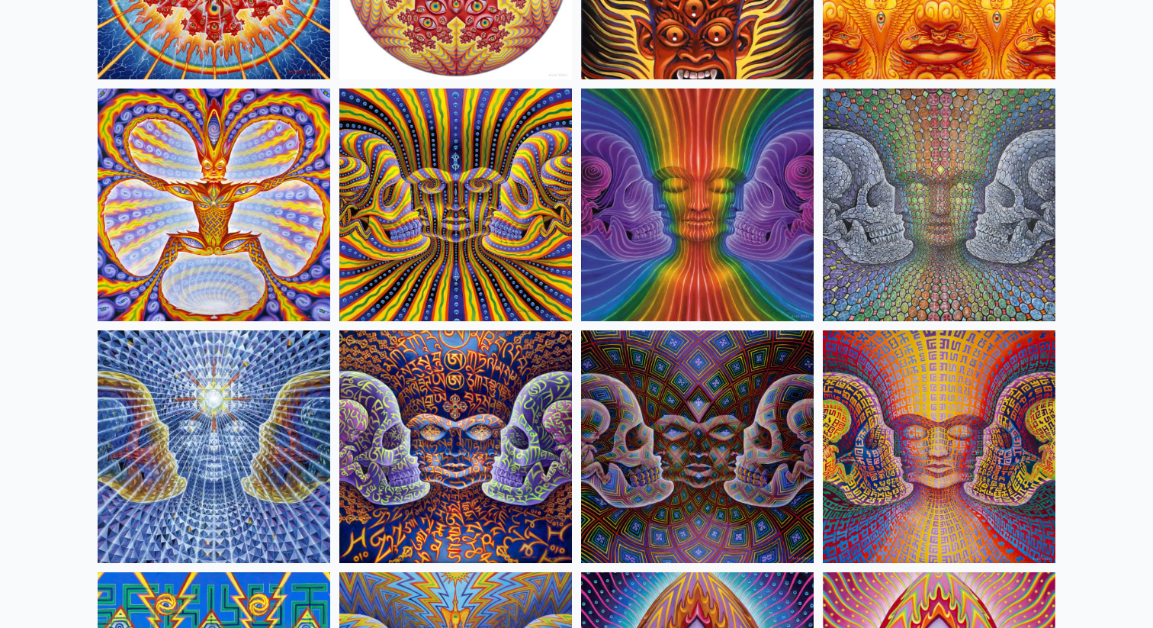
click at [737, 220] on img at bounding box center [697, 204] width 233 height 233
click at [713, 210] on img at bounding box center [697, 204] width 233 height 233
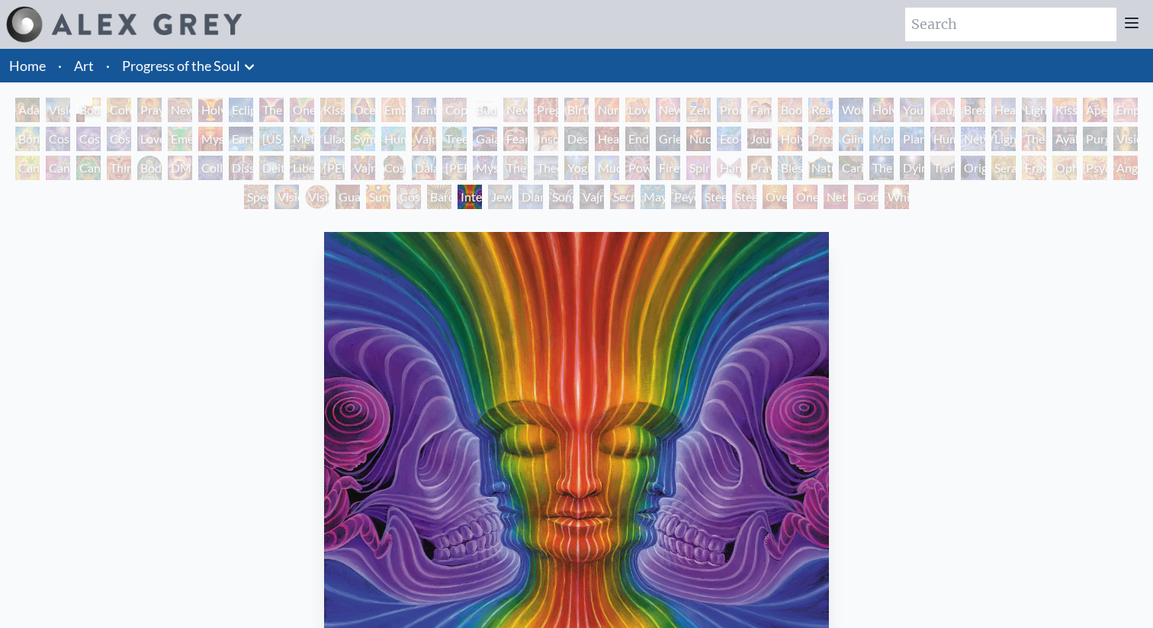
scroll to position [39, 0]
